Goal: Transaction & Acquisition: Purchase product/service

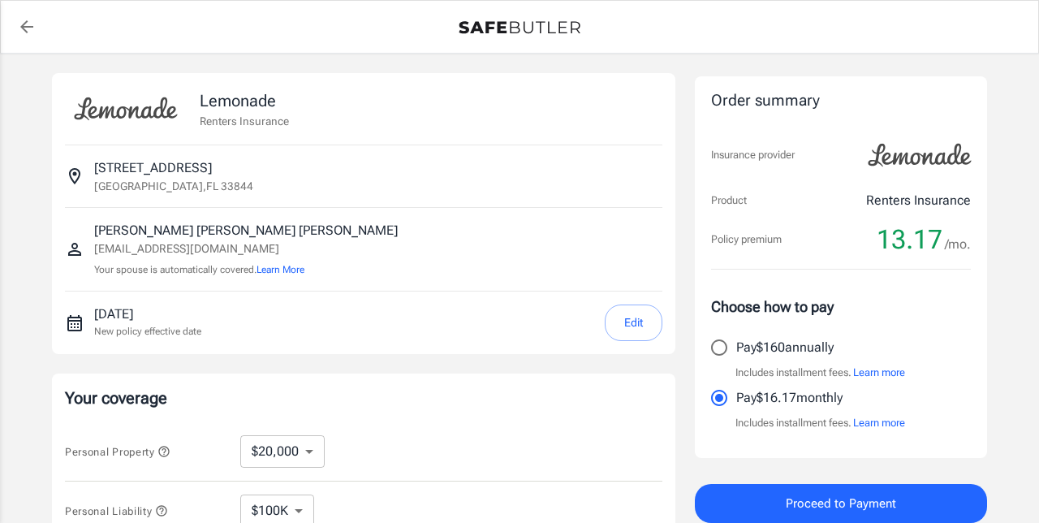
select select "20000"
select select "500"
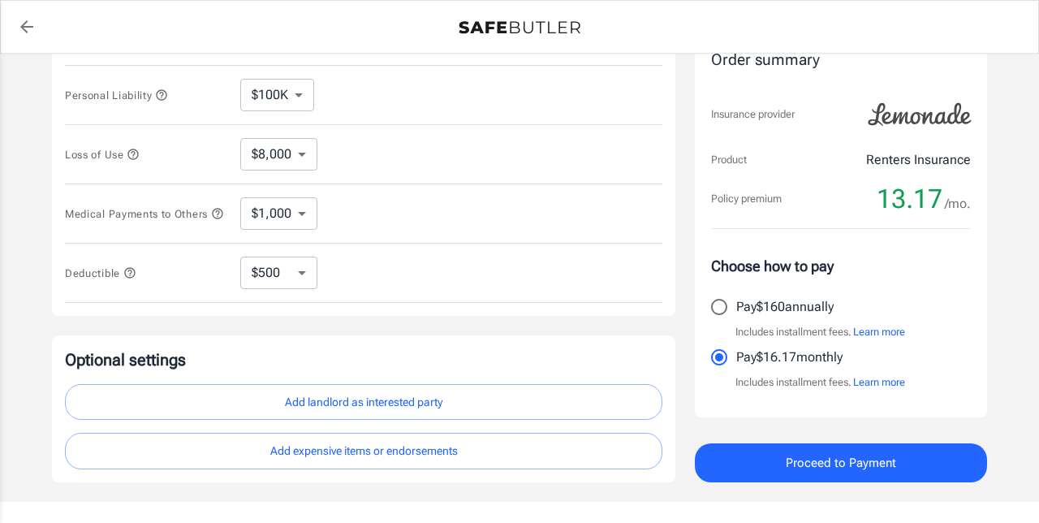
scroll to position [416, 0]
click at [129, 149] on icon "button" at bounding box center [133, 153] width 13 height 13
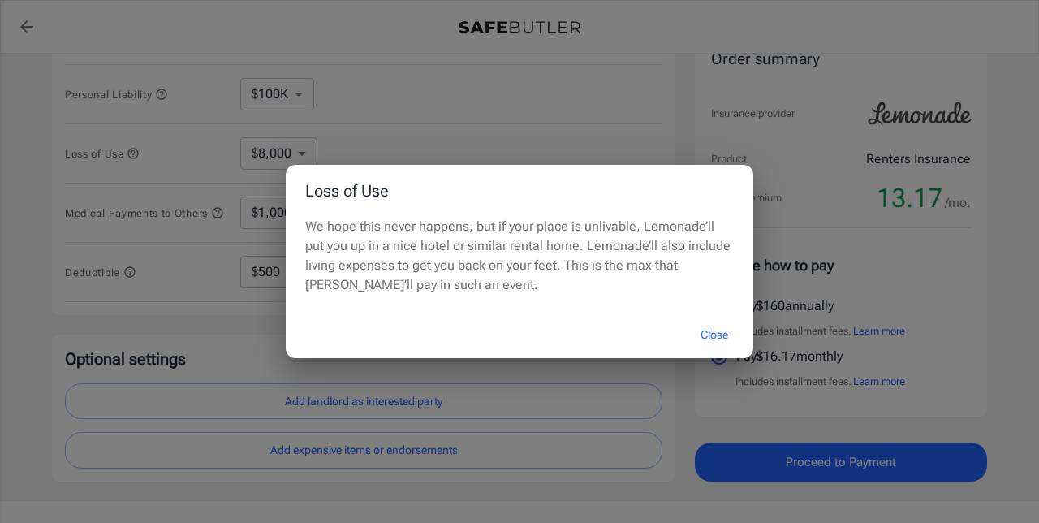
click at [706, 352] on button "Close" at bounding box center [714, 334] width 65 height 35
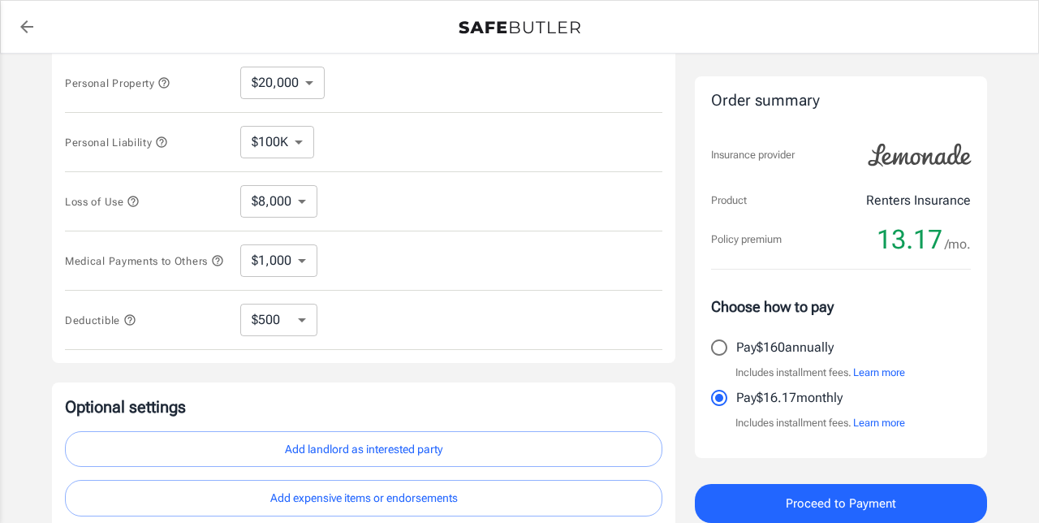
scroll to position [368, 0]
click at [166, 140] on icon "button" at bounding box center [161, 142] width 11 height 11
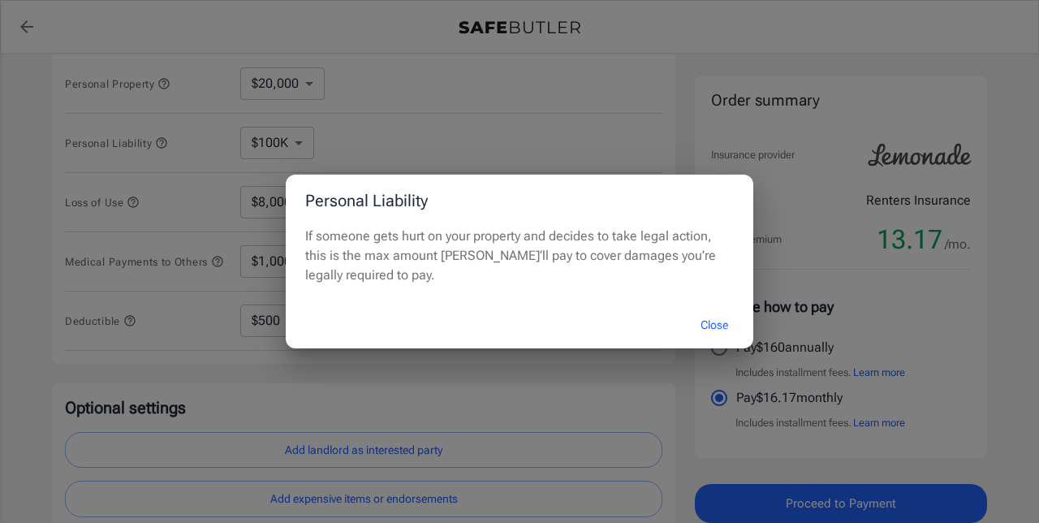
click at [713, 330] on button "Close" at bounding box center [714, 325] width 65 height 35
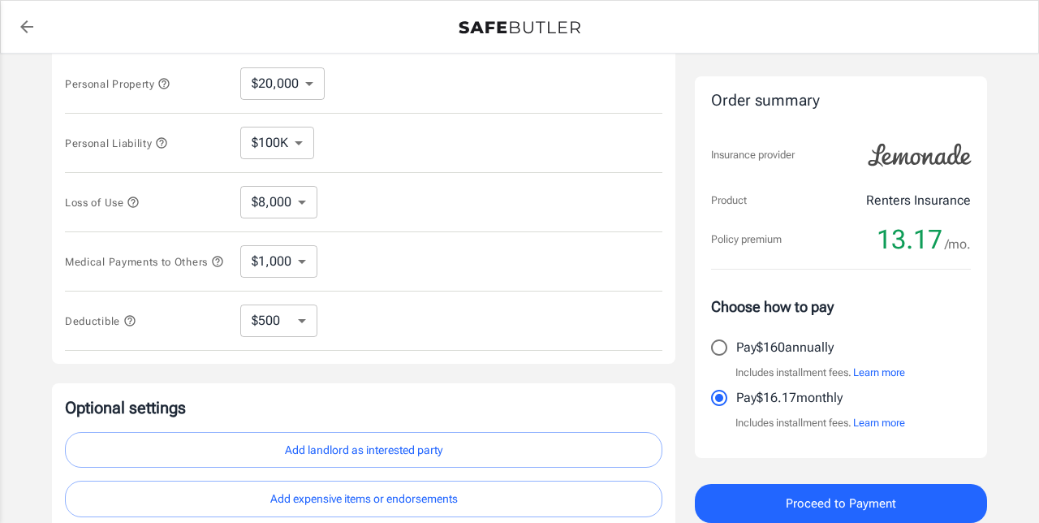
click at [157, 82] on span "Personal Property" at bounding box center [118, 84] width 106 height 12
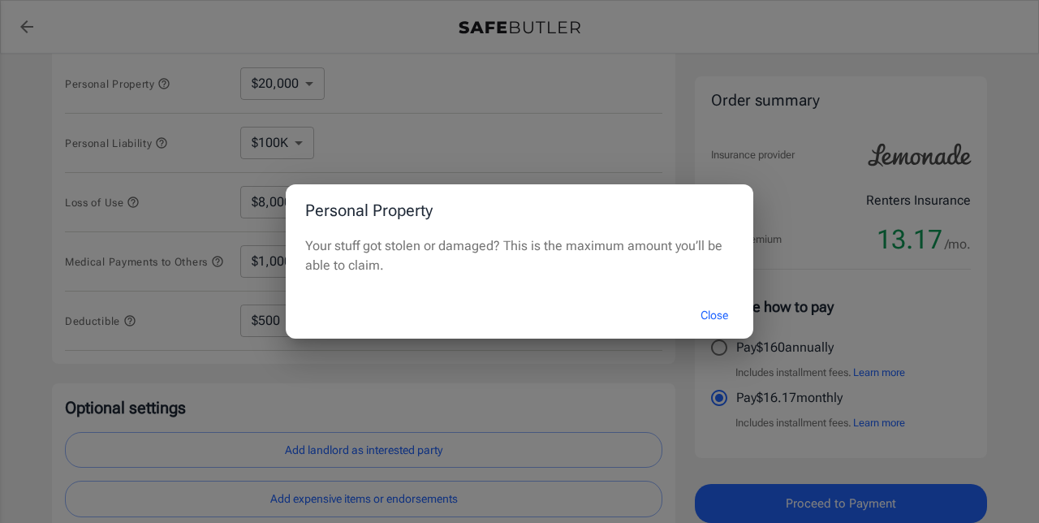
click at [723, 301] on button "Close" at bounding box center [714, 315] width 65 height 35
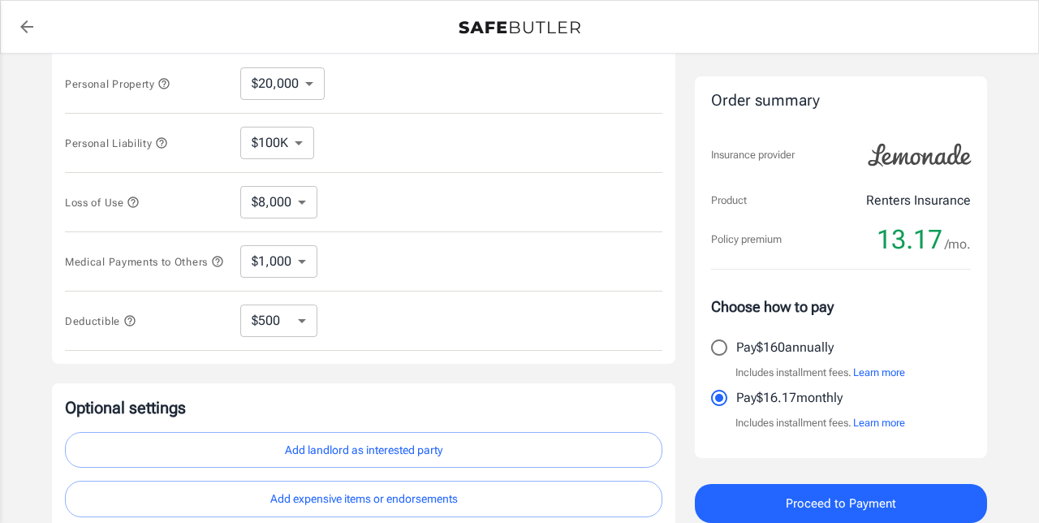
click at [311, 88] on select "$10,000 $20,000 $30,000 $40,000 $50,000 $100K" at bounding box center [282, 83] width 84 height 32
select select "30000"
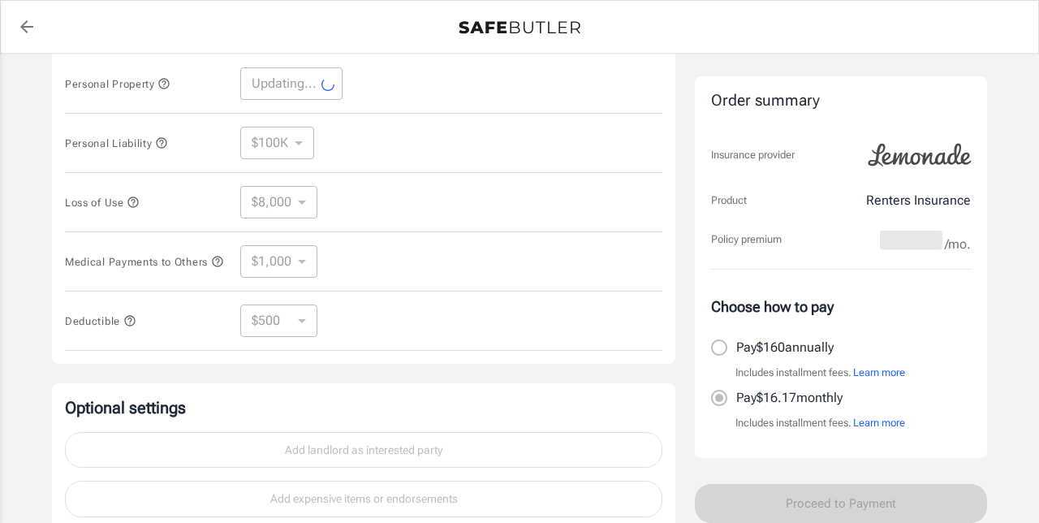
select select "30000"
select select "12000"
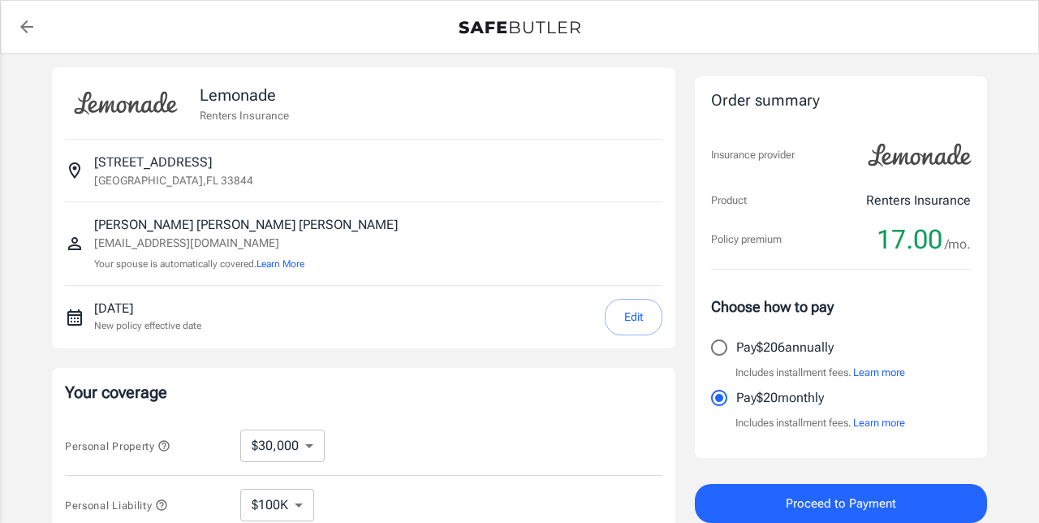
scroll to position [6, 0]
click at [30, 20] on icon "back to quotes" at bounding box center [26, 26] width 19 height 19
